Goal: Transaction & Acquisition: Obtain resource

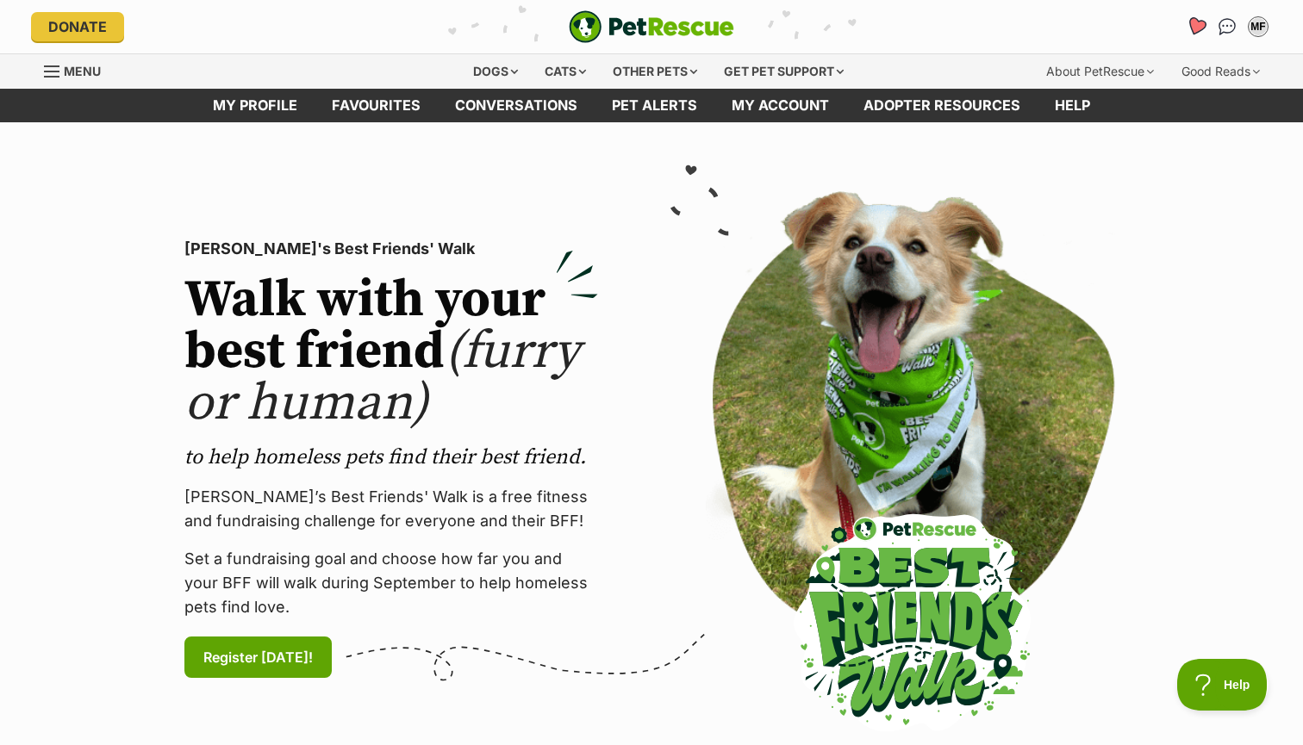
click at [1192, 23] on icon "Favourites" at bounding box center [1195, 26] width 21 height 20
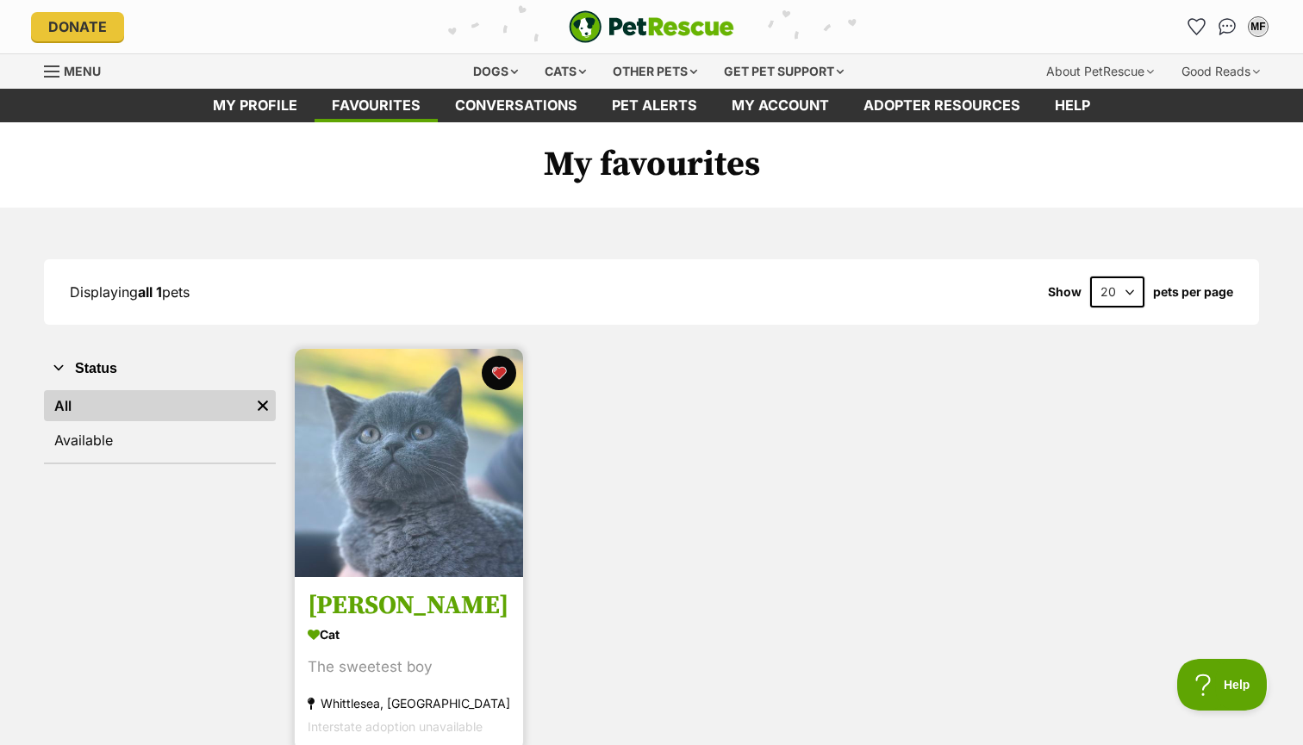
drag, startPoint x: 0, startPoint y: 0, endPoint x: 397, endPoint y: 621, distance: 737.3
click at [397, 621] on h3 "Taylor" at bounding box center [409, 606] width 202 height 33
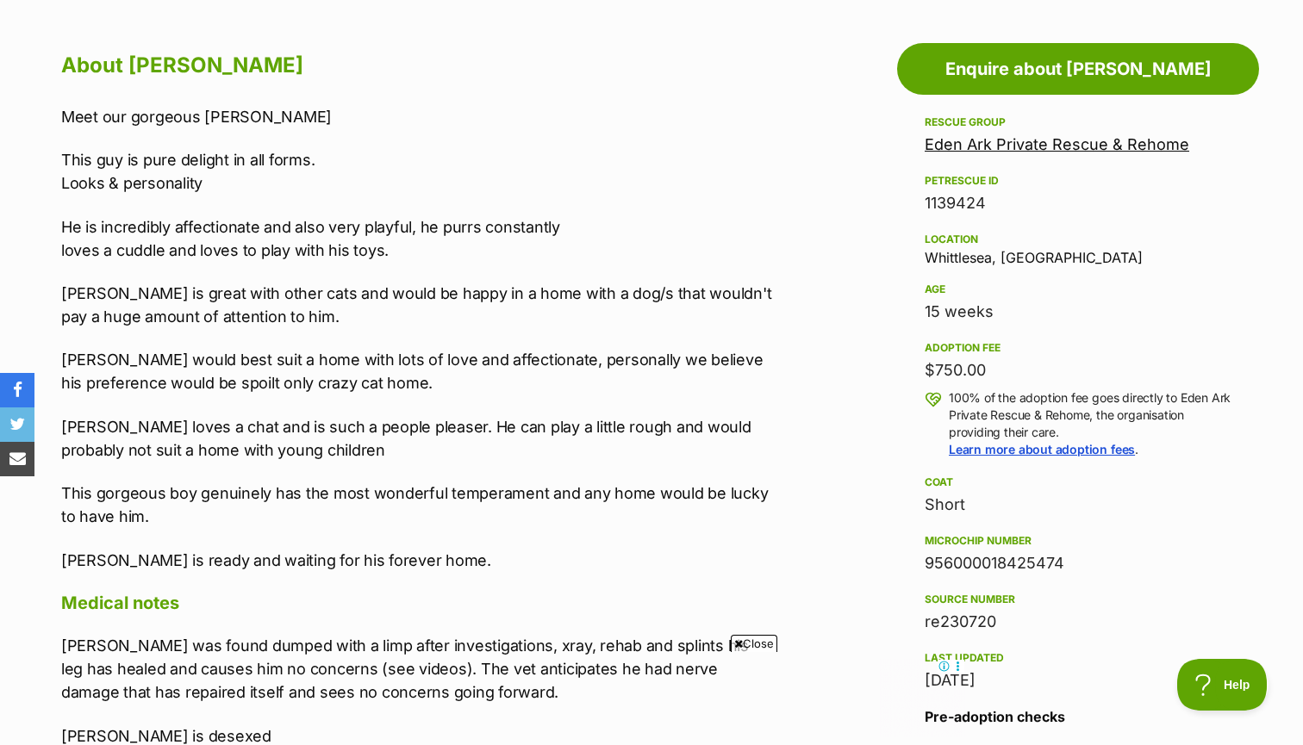
click at [727, 106] on p "Meet our gorgeous Taylor" at bounding box center [417, 116] width 712 height 23
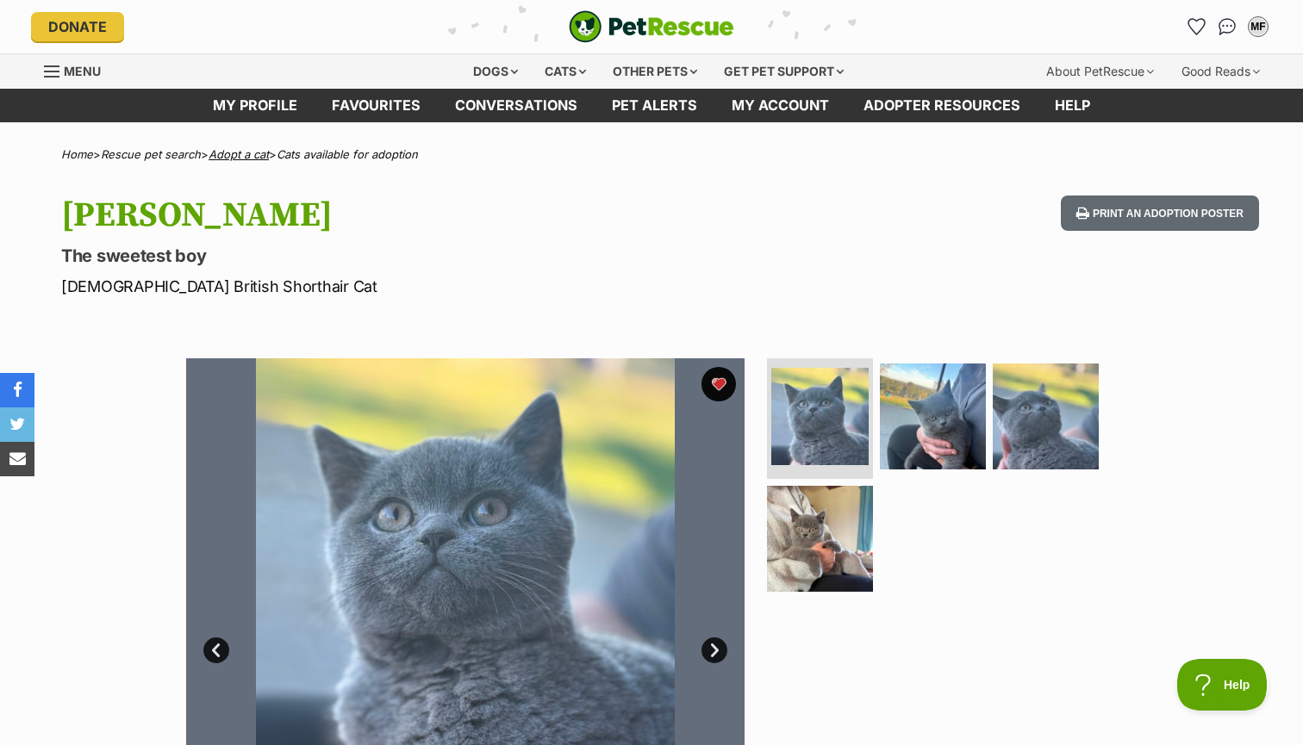
click at [262, 152] on link "Adopt a cat" at bounding box center [238, 154] width 60 height 14
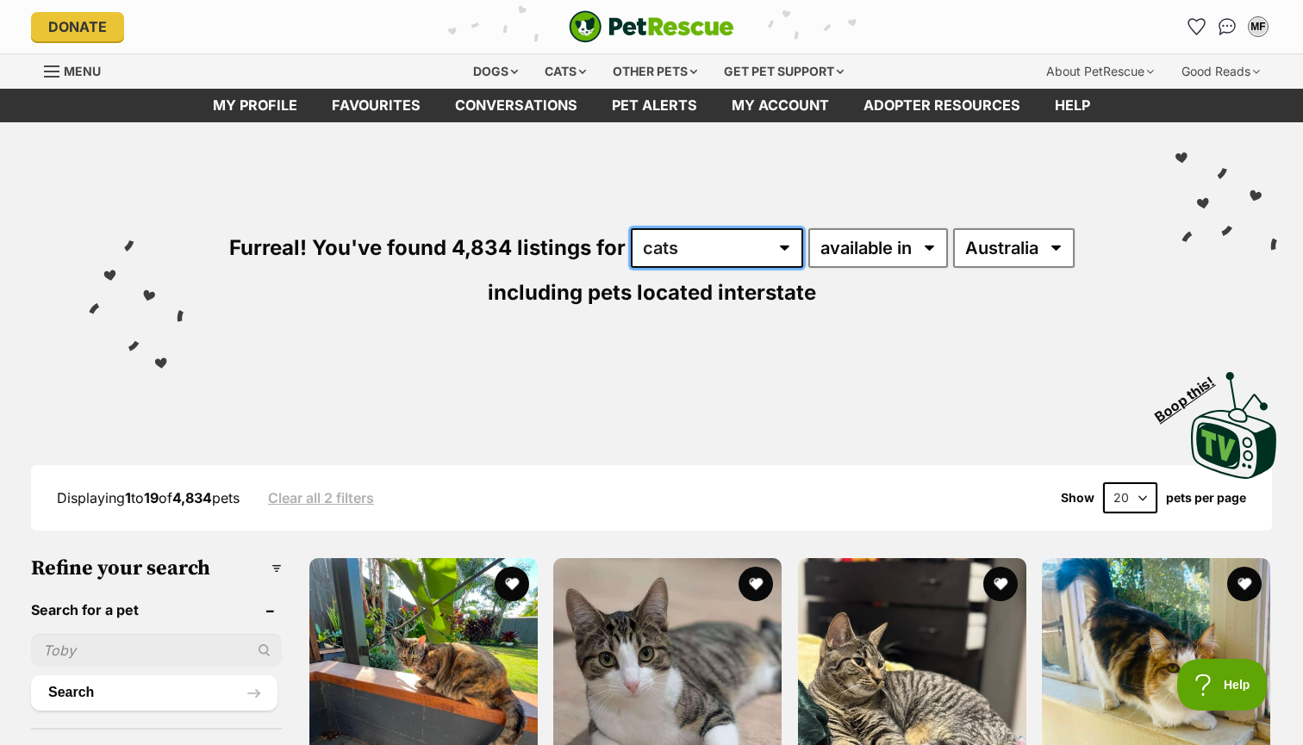
select select "Dogs"
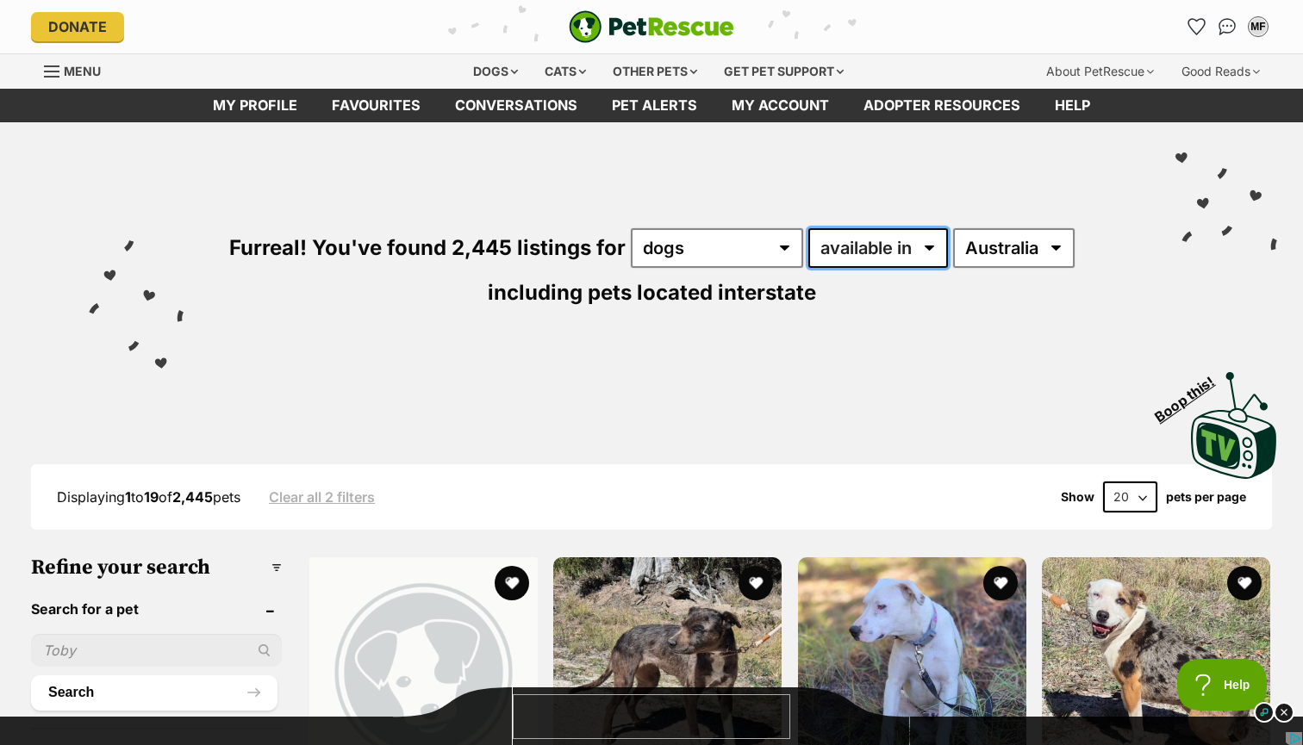
select select "disabled"
drag, startPoint x: 879, startPoint y: 253, endPoint x: 1033, endPoint y: 246, distance: 154.4
click at [1033, 246] on div "Furreal! You've found 2,445 listings for any type of pet cats dogs other pets a…" at bounding box center [651, 239] width 1251 height 234
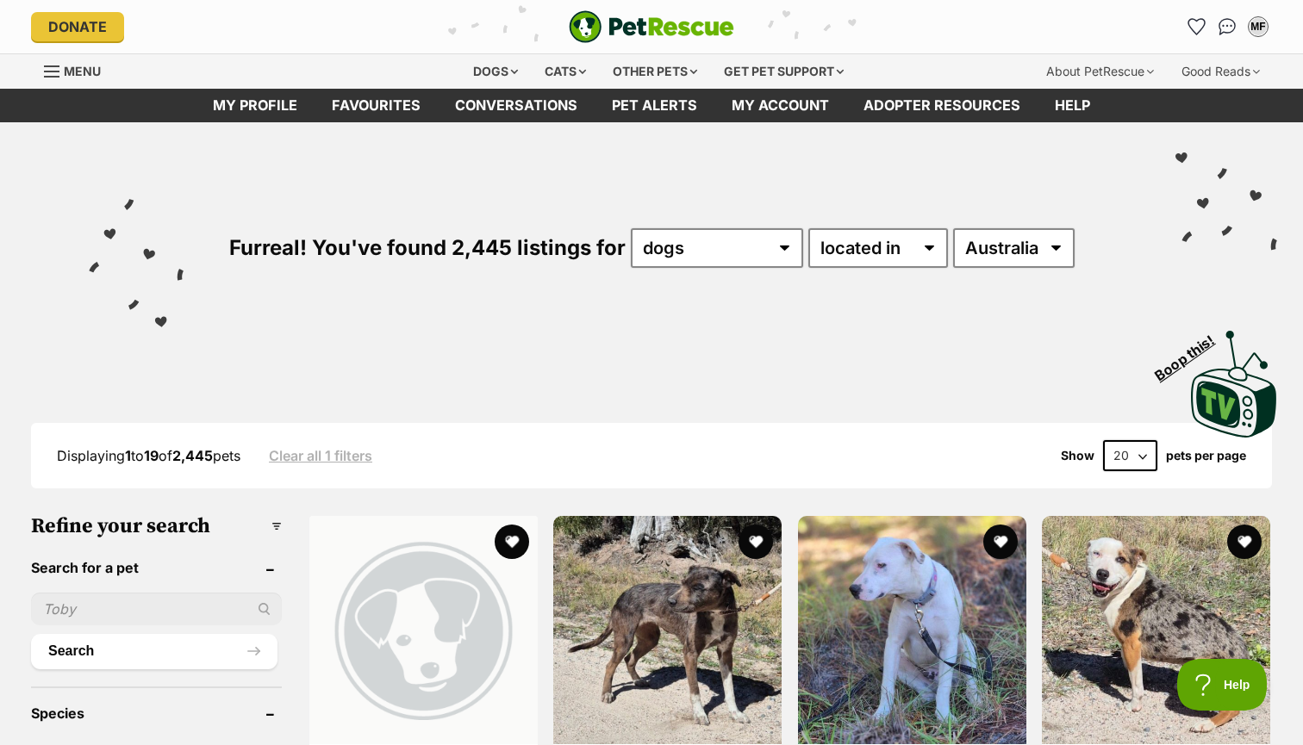
select select "VIC"
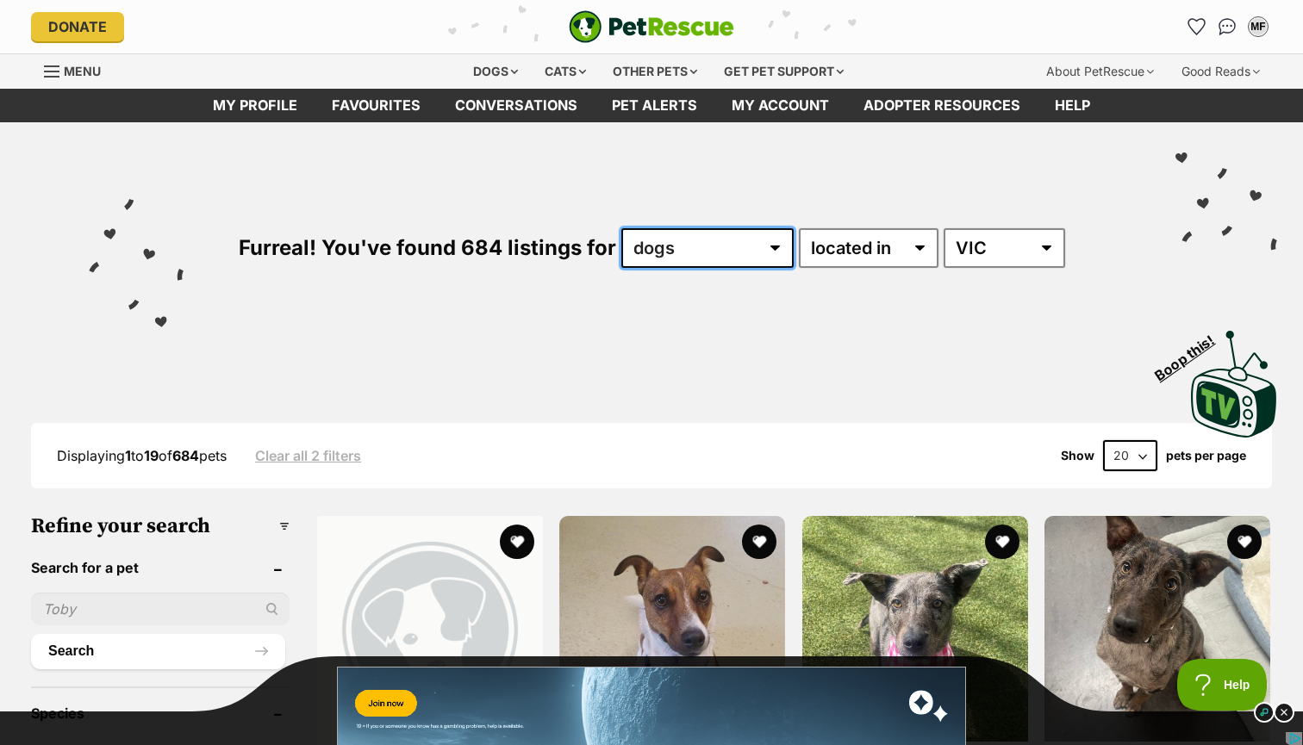
select select "Cats"
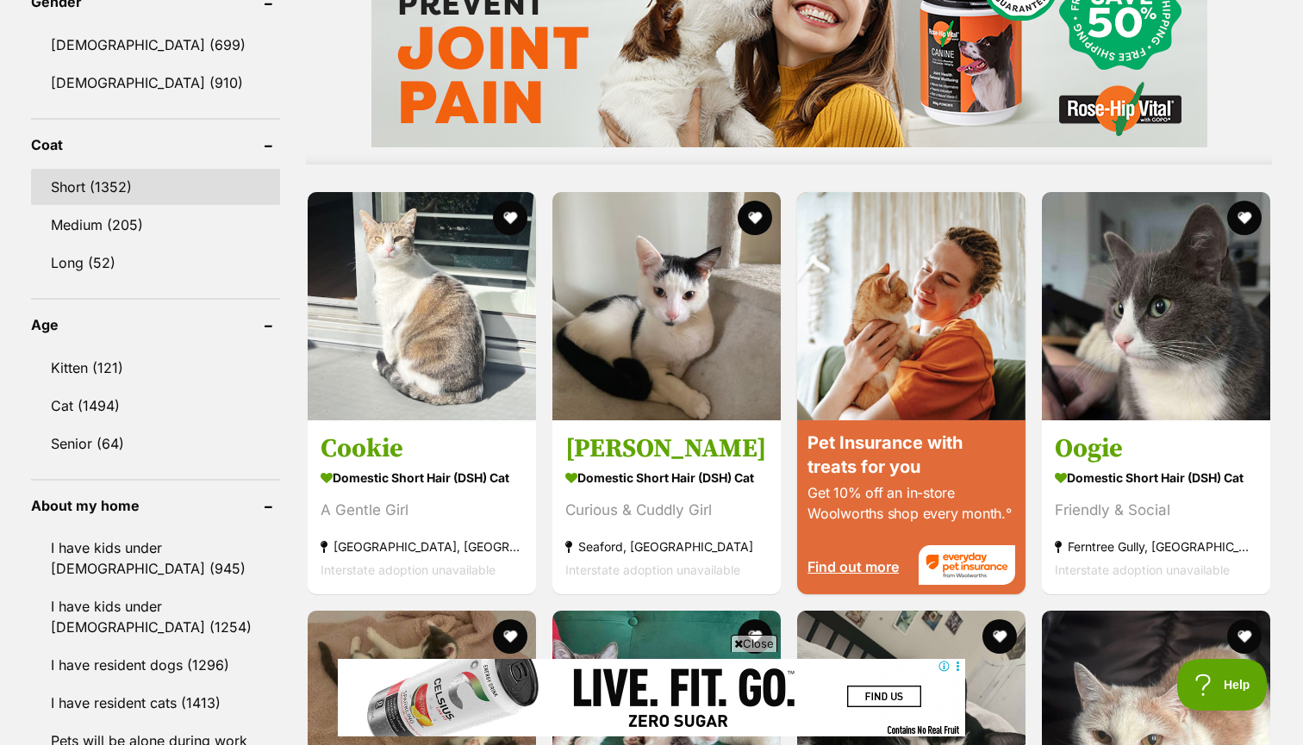
scroll to position [1462, 0]
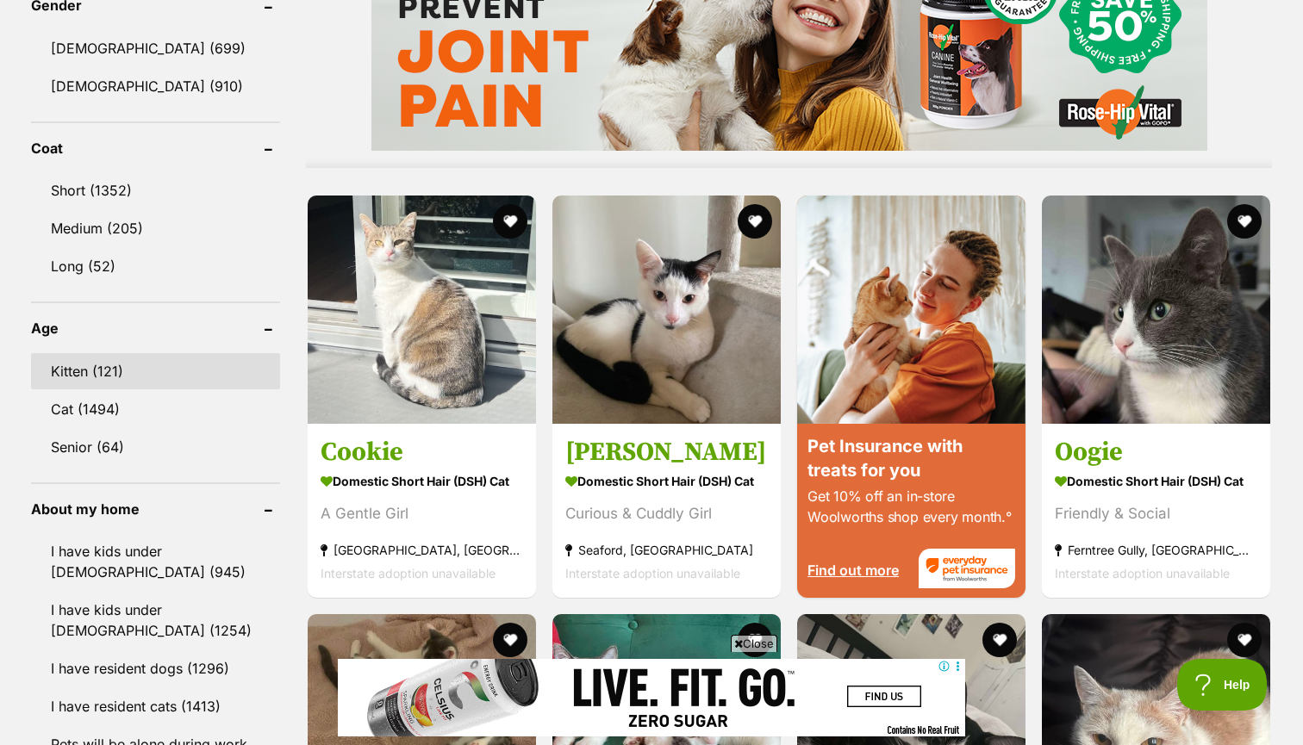
click at [117, 368] on link "Kitten (121)" at bounding box center [155, 371] width 249 height 36
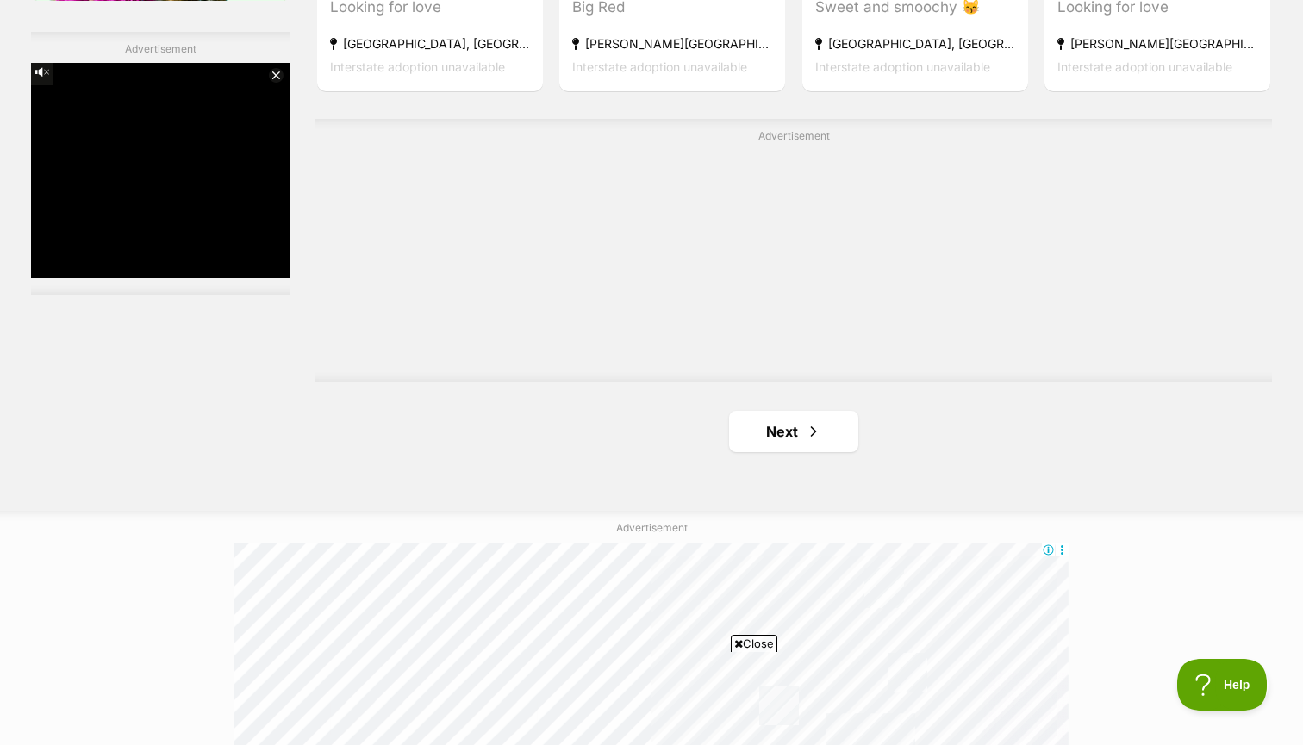
scroll to position [3098, 0]
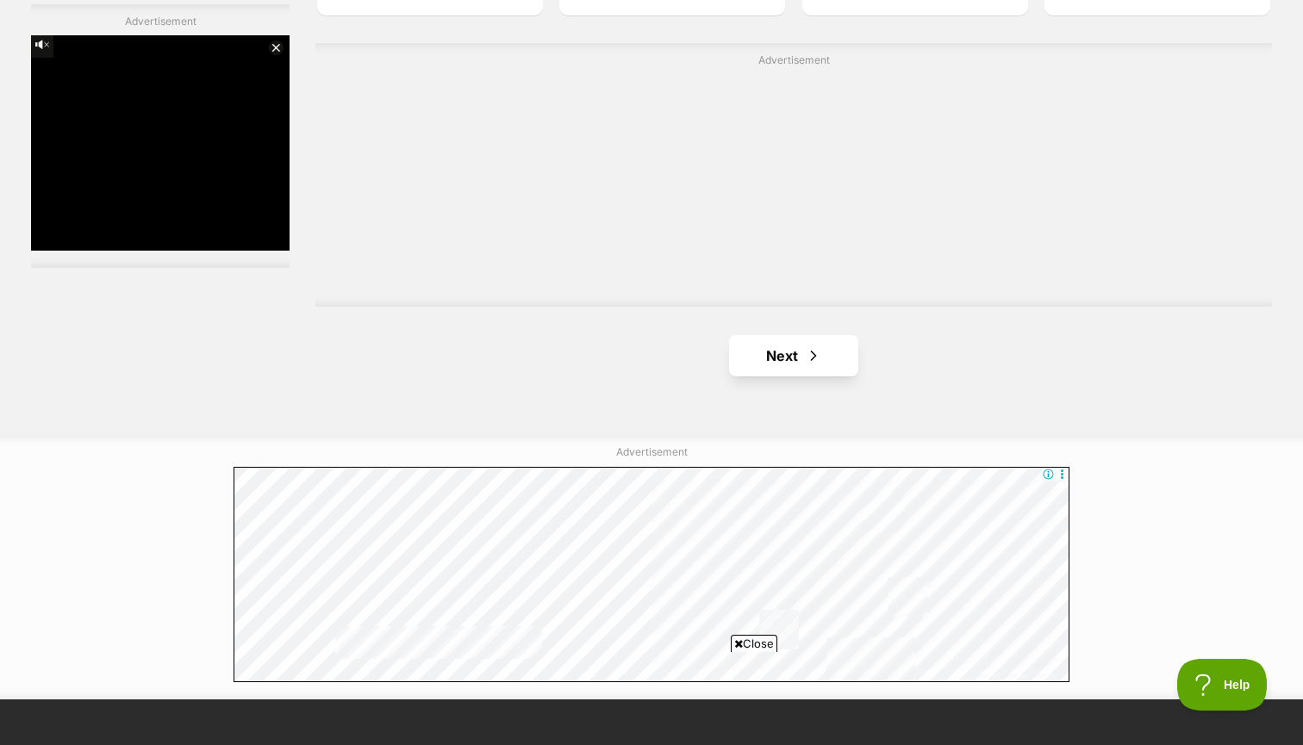
click at [785, 345] on link "Next" at bounding box center [793, 355] width 129 height 41
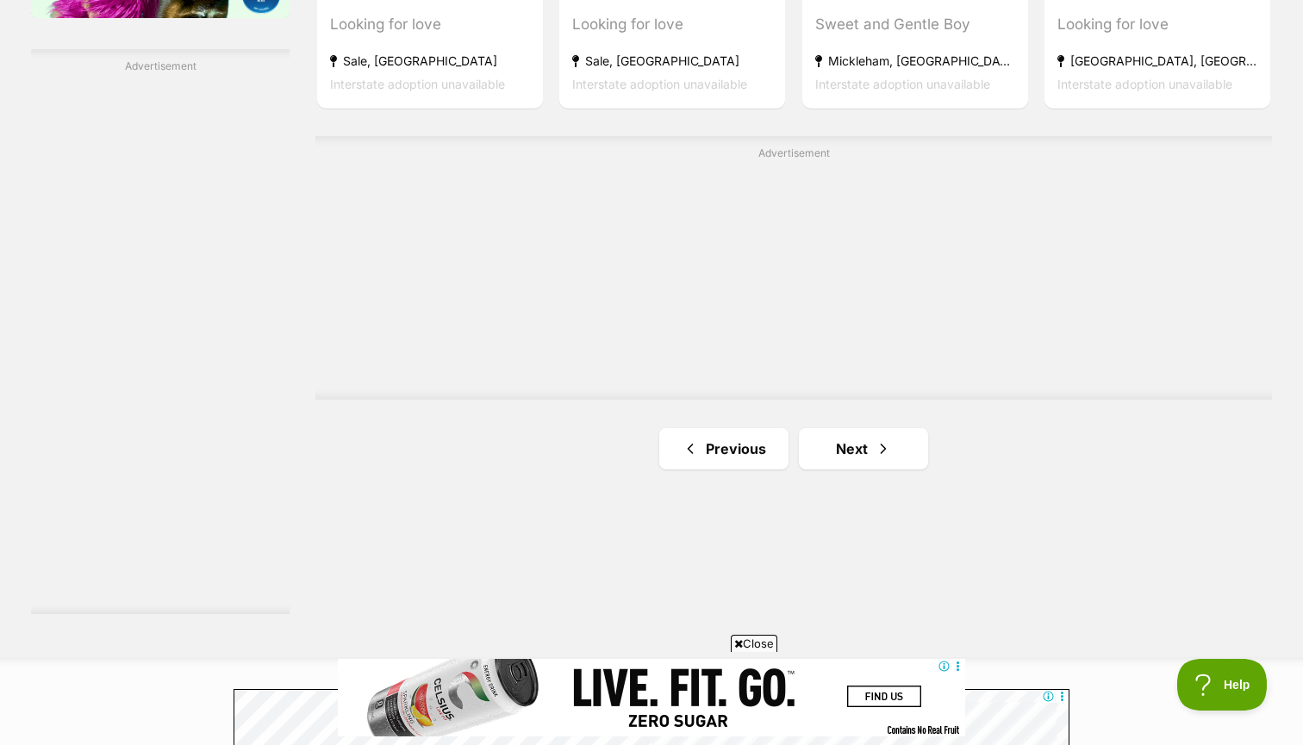
scroll to position [3008, 0]
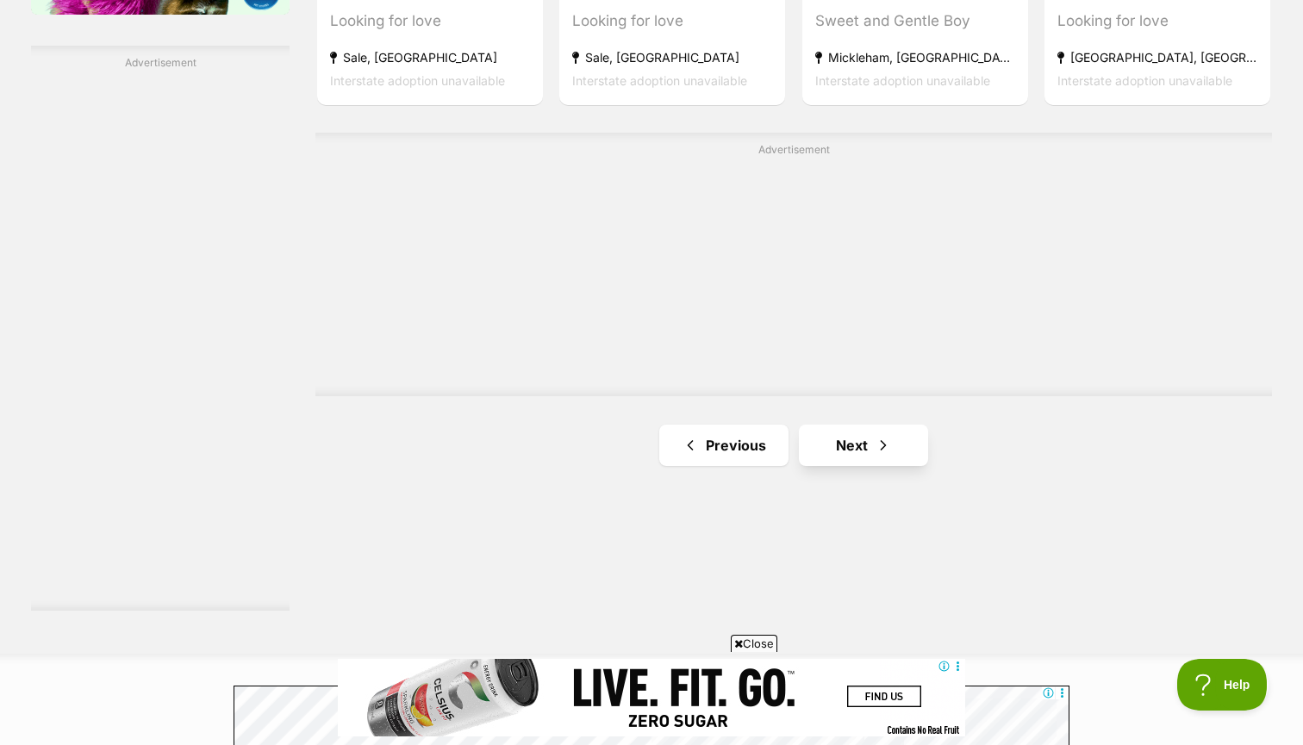
click at [845, 456] on link "Next" at bounding box center [863, 445] width 129 height 41
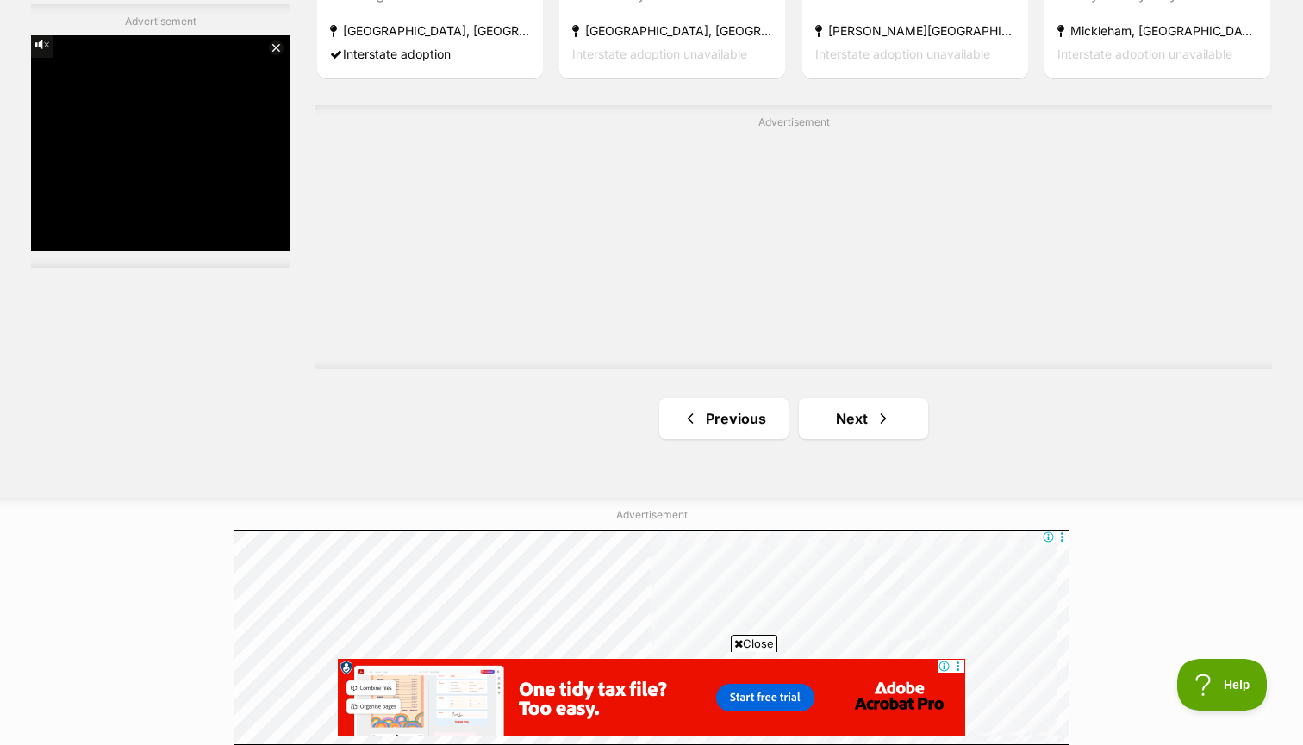
scroll to position [3180, 0]
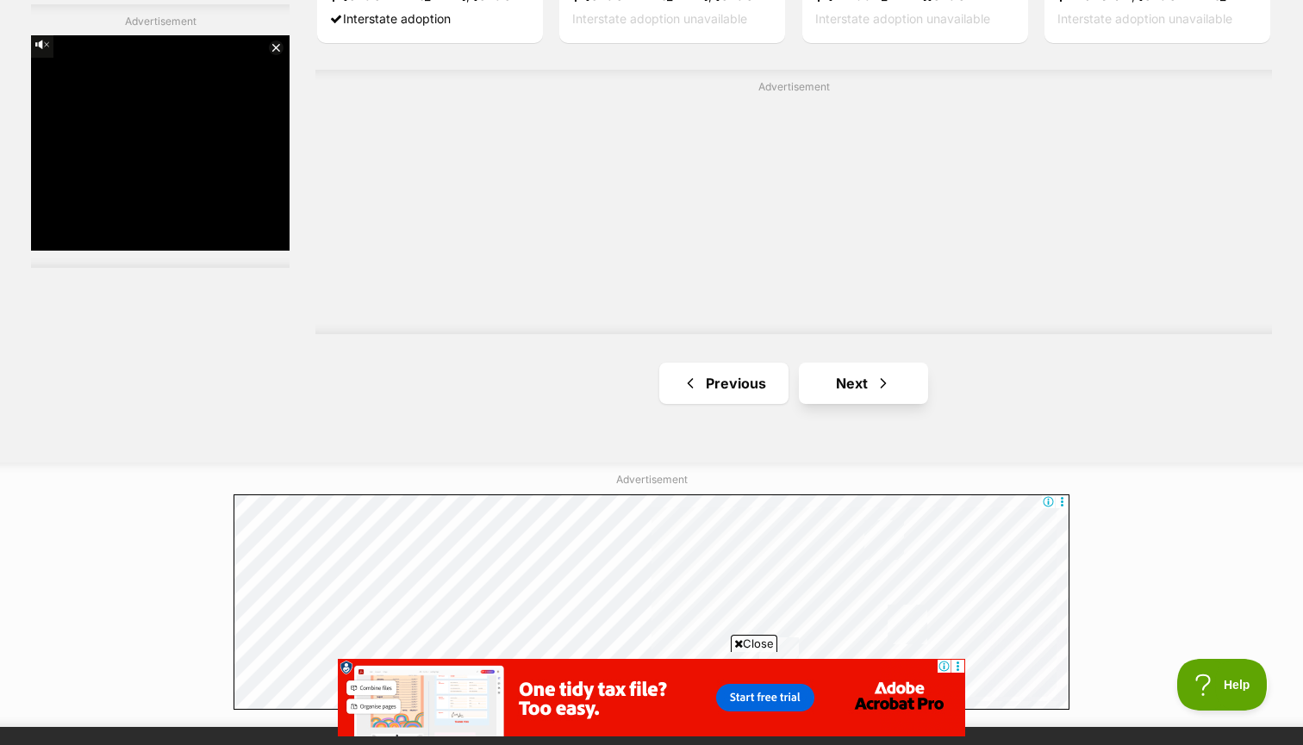
click at [896, 383] on link "Next" at bounding box center [863, 383] width 129 height 41
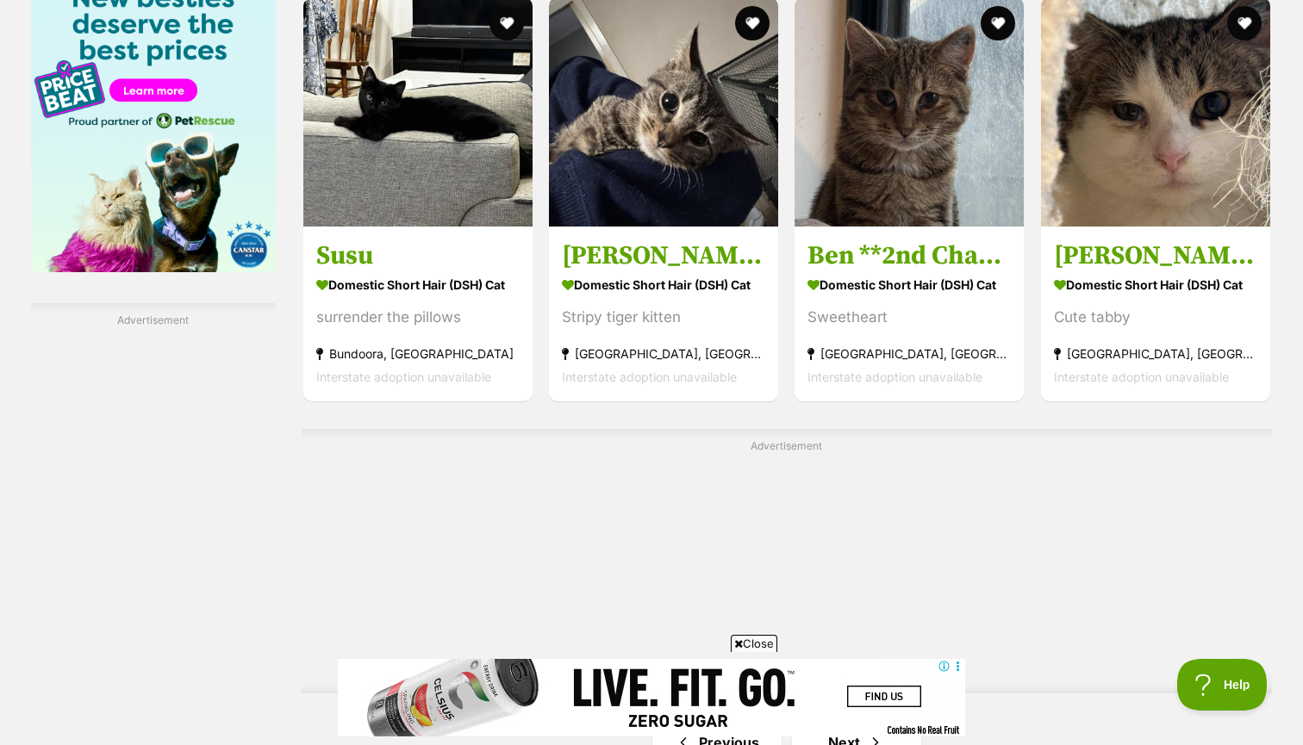
scroll to position [2743, 0]
